Goal: Information Seeking & Learning: Learn about a topic

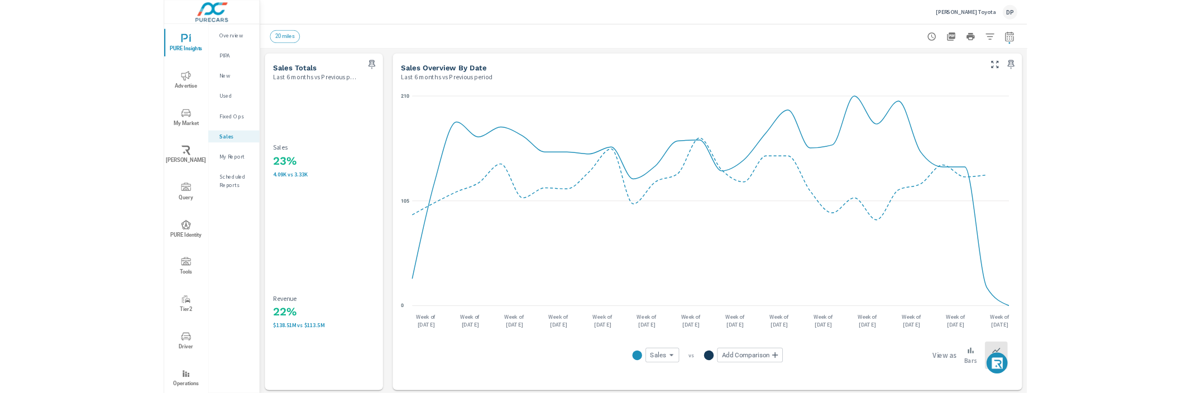
scroll to position [386, 0]
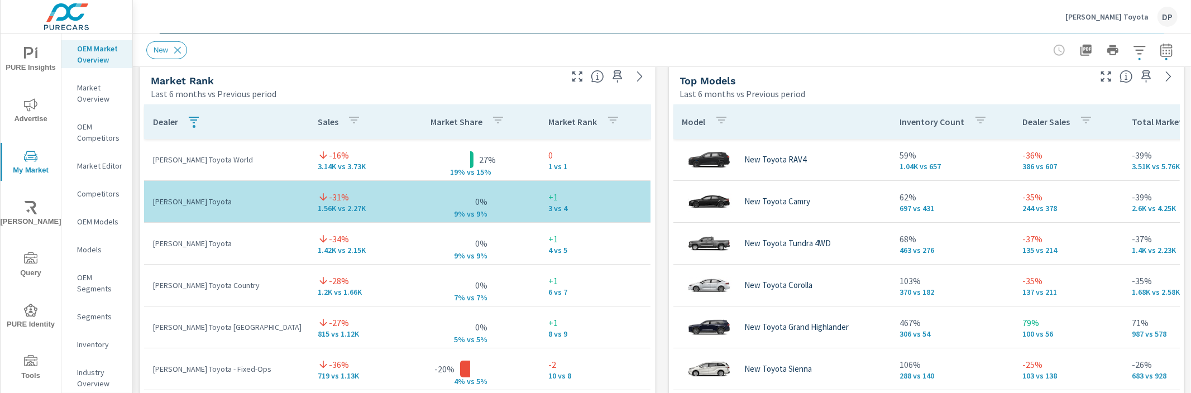
scroll to position [4440, 0]
click at [44, 58] on span "PURE Insights" at bounding box center [31, 60] width 54 height 27
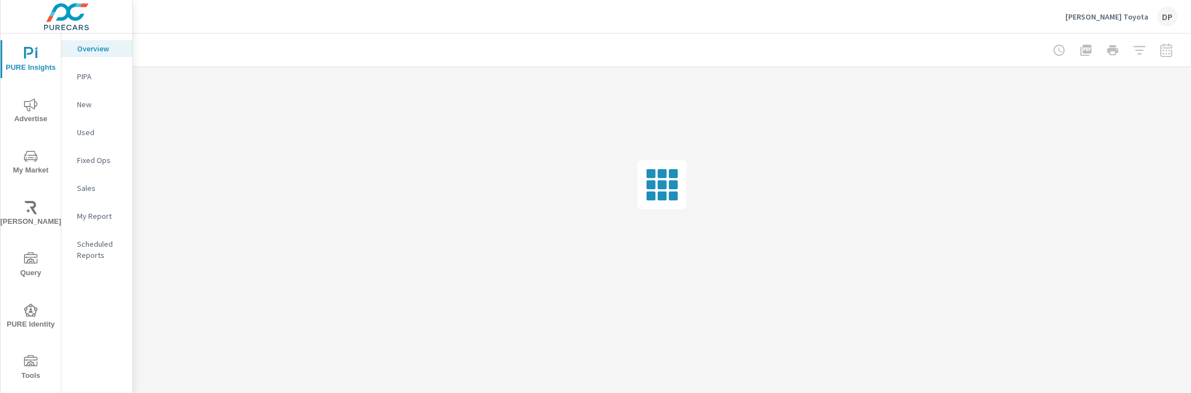
click at [101, 193] on p "Sales" at bounding box center [100, 188] width 46 height 11
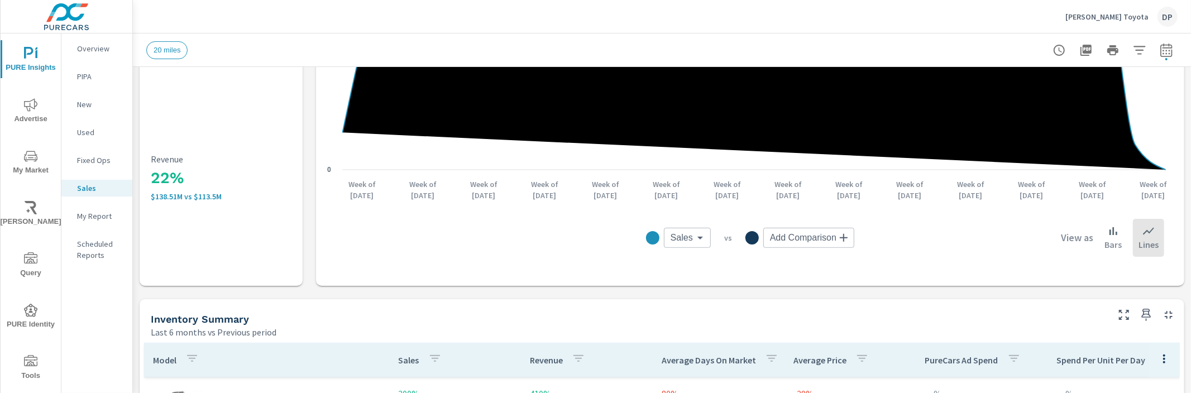
scroll to position [556, 0]
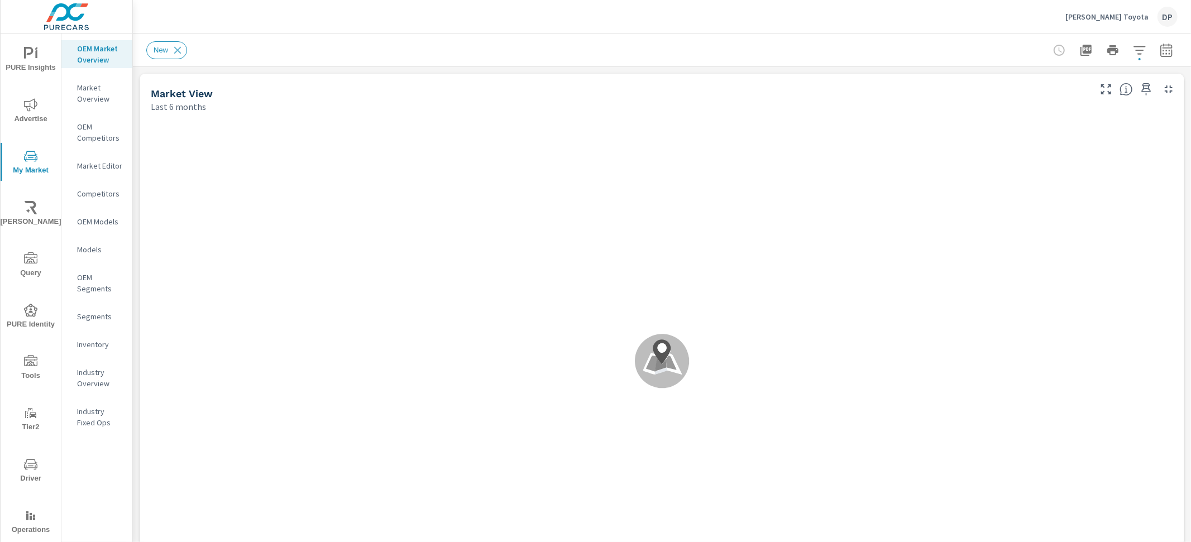
click at [25, 74] on span "PURE Insights" at bounding box center [31, 60] width 54 height 27
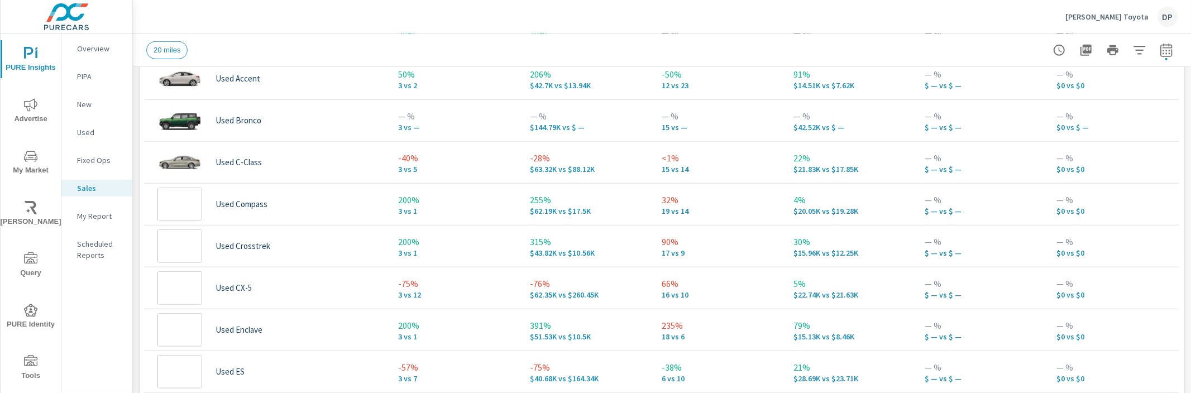
scroll to position [763, 0]
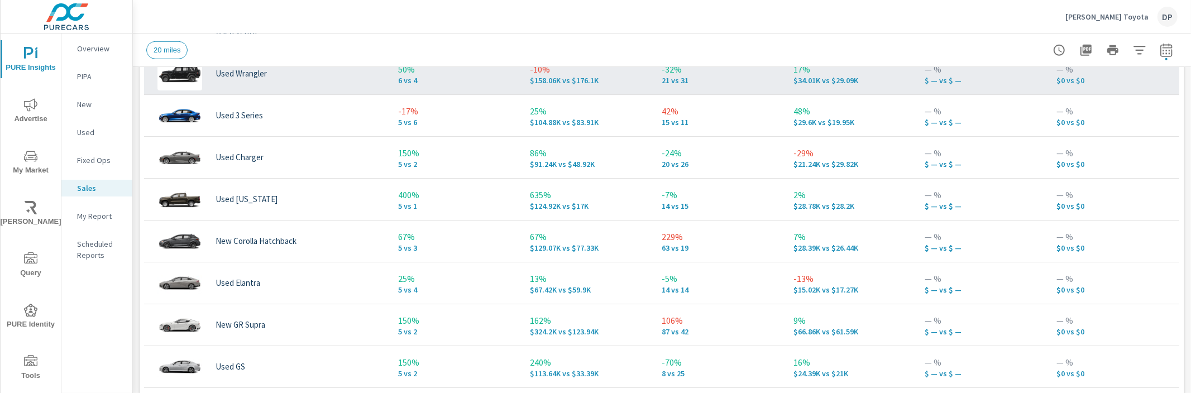
scroll to position [2705, 0]
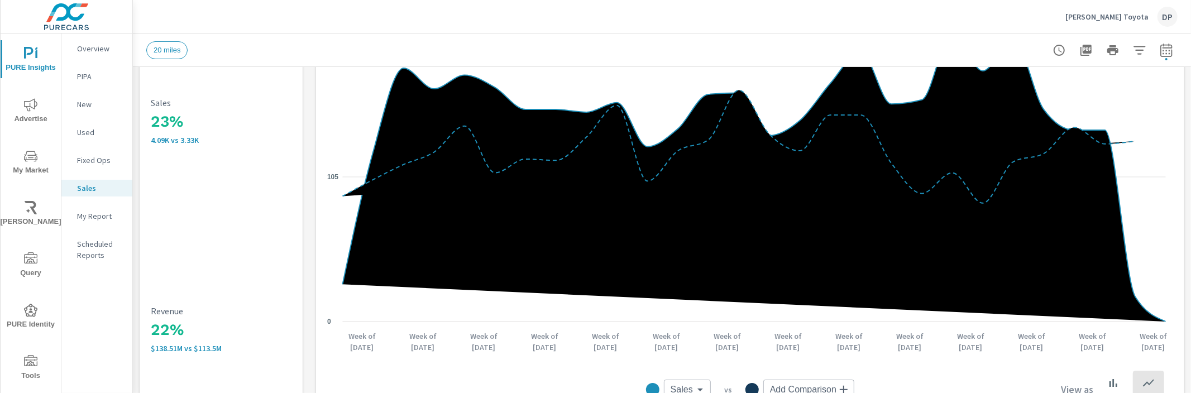
scroll to position [483, 0]
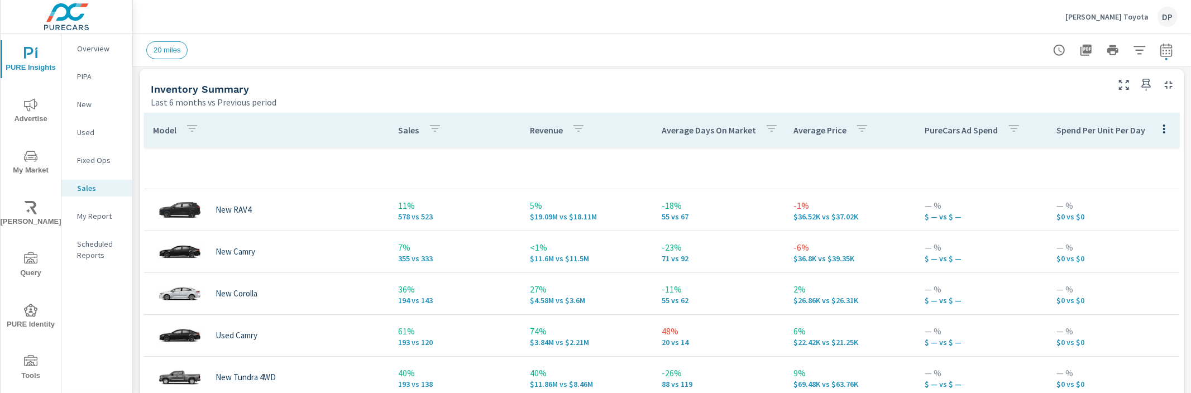
click at [413, 129] on p "Sales" at bounding box center [409, 130] width 21 height 11
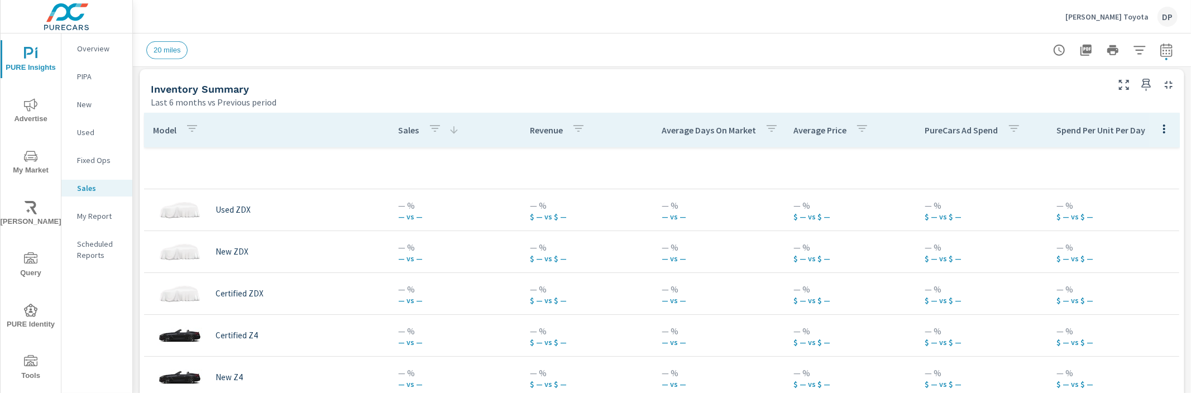
click at [413, 129] on p "Sales" at bounding box center [409, 130] width 21 height 11
